Goal: Find specific page/section: Find specific page/section

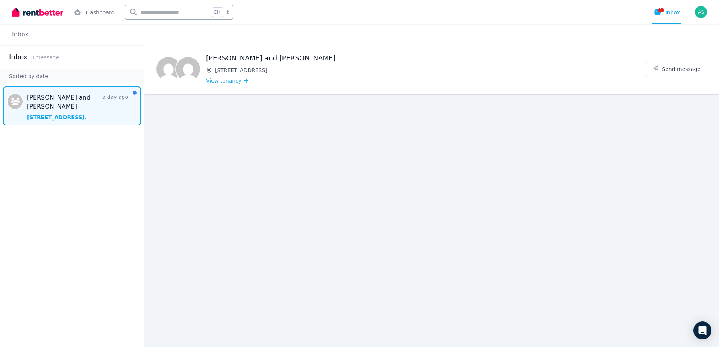
click at [60, 60] on div "Inbox 1 message" at bounding box center [72, 57] width 126 height 11
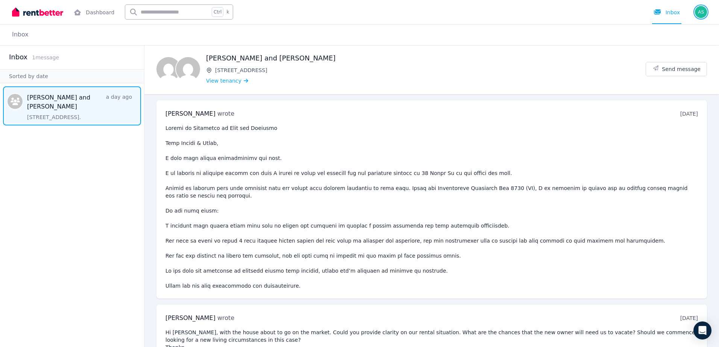
click at [701, 16] on img "button" at bounding box center [701, 12] width 12 height 12
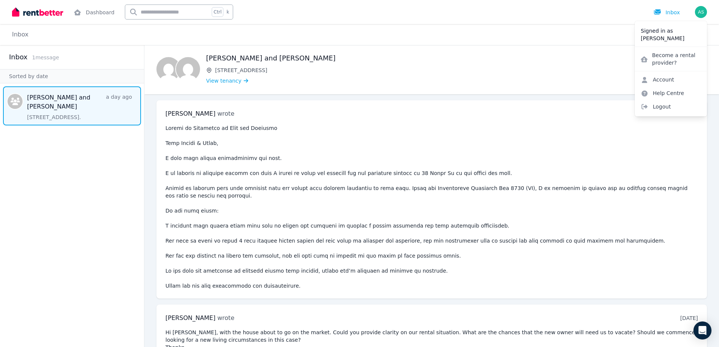
drag, startPoint x: 574, startPoint y: 20, endPoint x: 621, endPoint y: 13, distance: 47.2
click at [582, 18] on div "Dashboard Ctrl k Inbox" at bounding box center [346, 12] width 669 height 24
click at [667, 9] on div "Inbox" at bounding box center [667, 13] width 26 height 8
click at [26, 34] on link "Inbox" at bounding box center [20, 34] width 17 height 7
click at [100, 16] on link "Dashboard" at bounding box center [94, 12] width 44 height 24
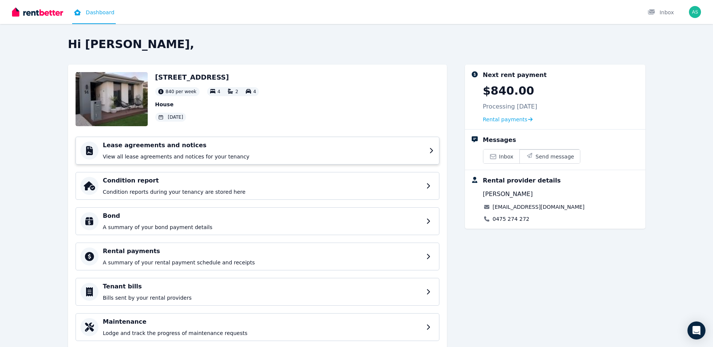
click at [265, 142] on h4 "Lease agreements and notices" at bounding box center [264, 145] width 322 height 9
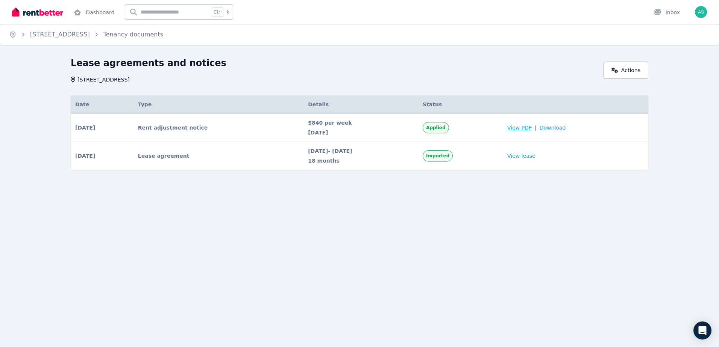
click at [529, 125] on span "View PDF" at bounding box center [519, 128] width 24 height 8
